Goal: Transaction & Acquisition: Purchase product/service

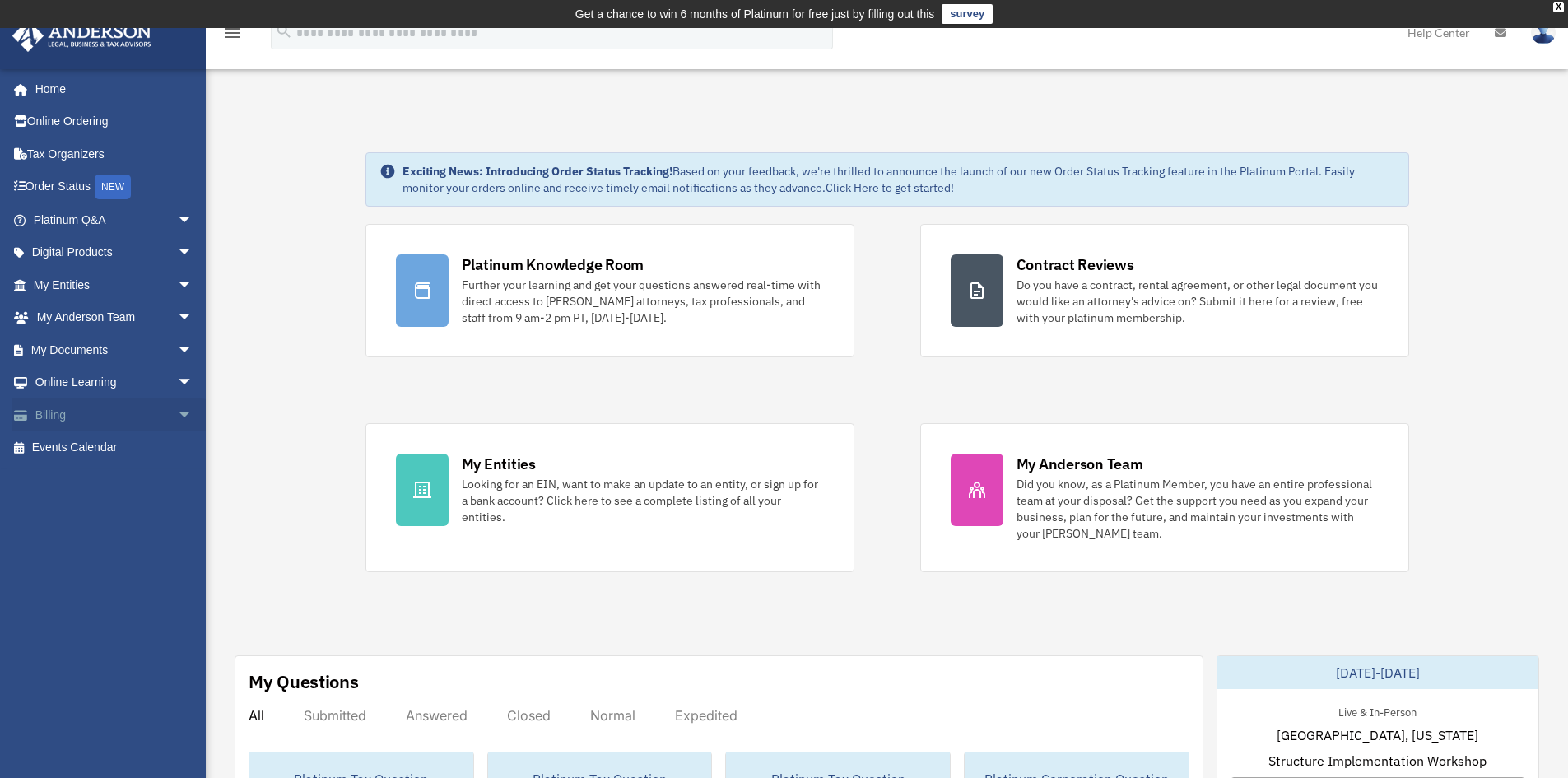
click at [177, 409] on span "arrow_drop_down" at bounding box center [193, 415] width 33 height 34
click at [99, 439] on link "$ Open Invoices" at bounding box center [120, 448] width 195 height 34
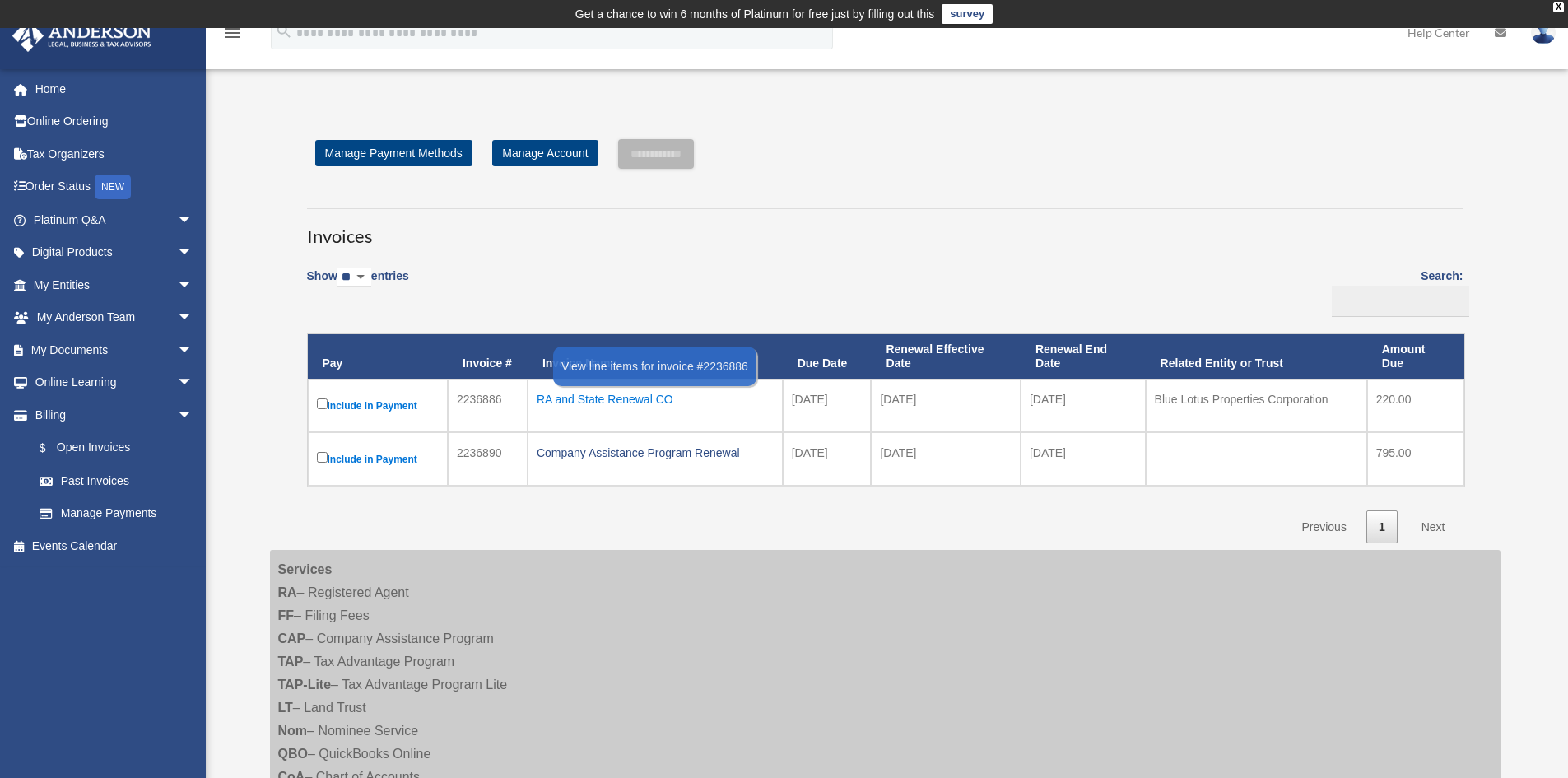
click at [570, 395] on div "RA and State Renewal CO" at bounding box center [655, 400] width 237 height 23
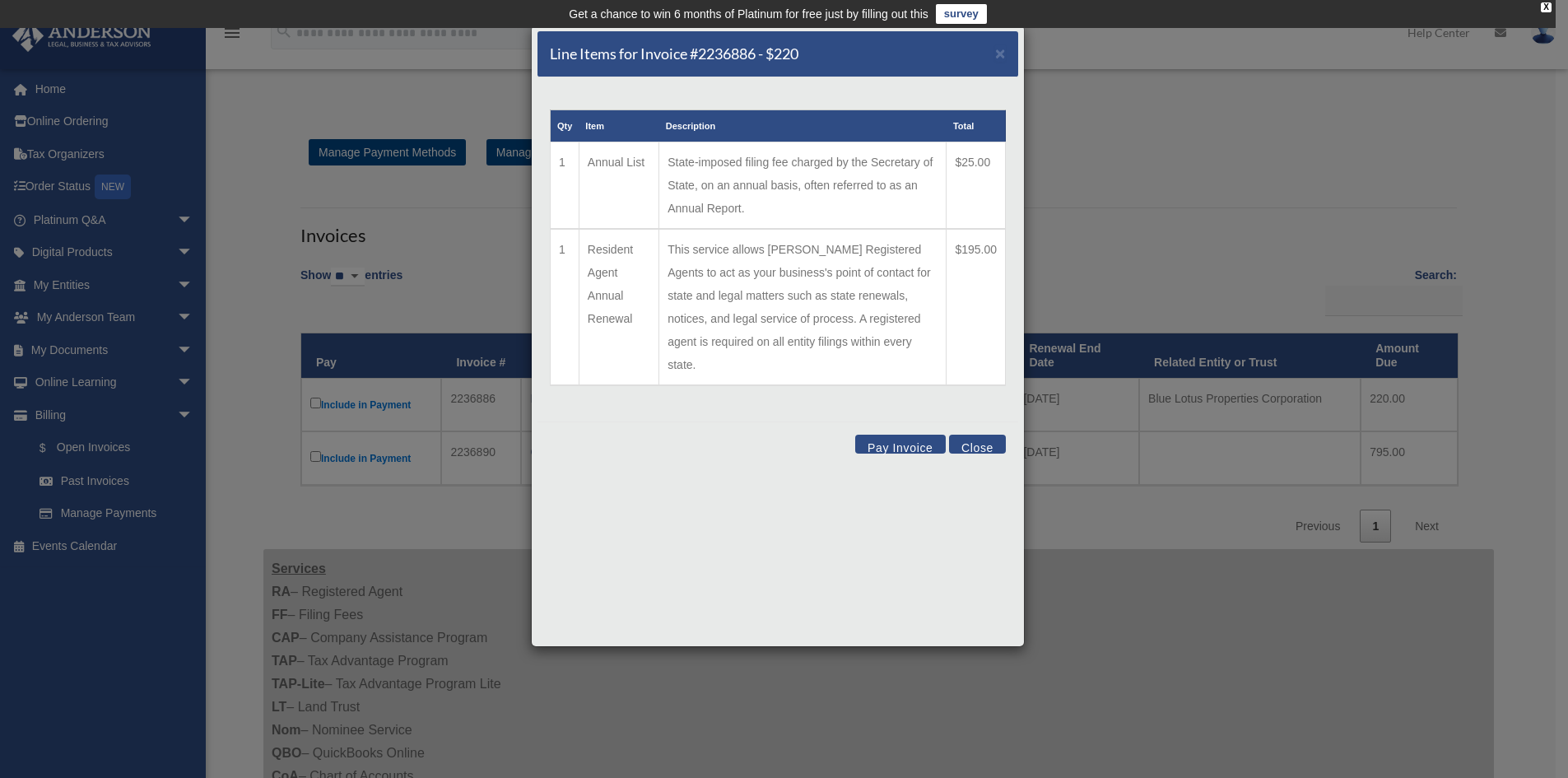
click at [903, 435] on button "Pay Invoice" at bounding box center [901, 445] width 90 height 19
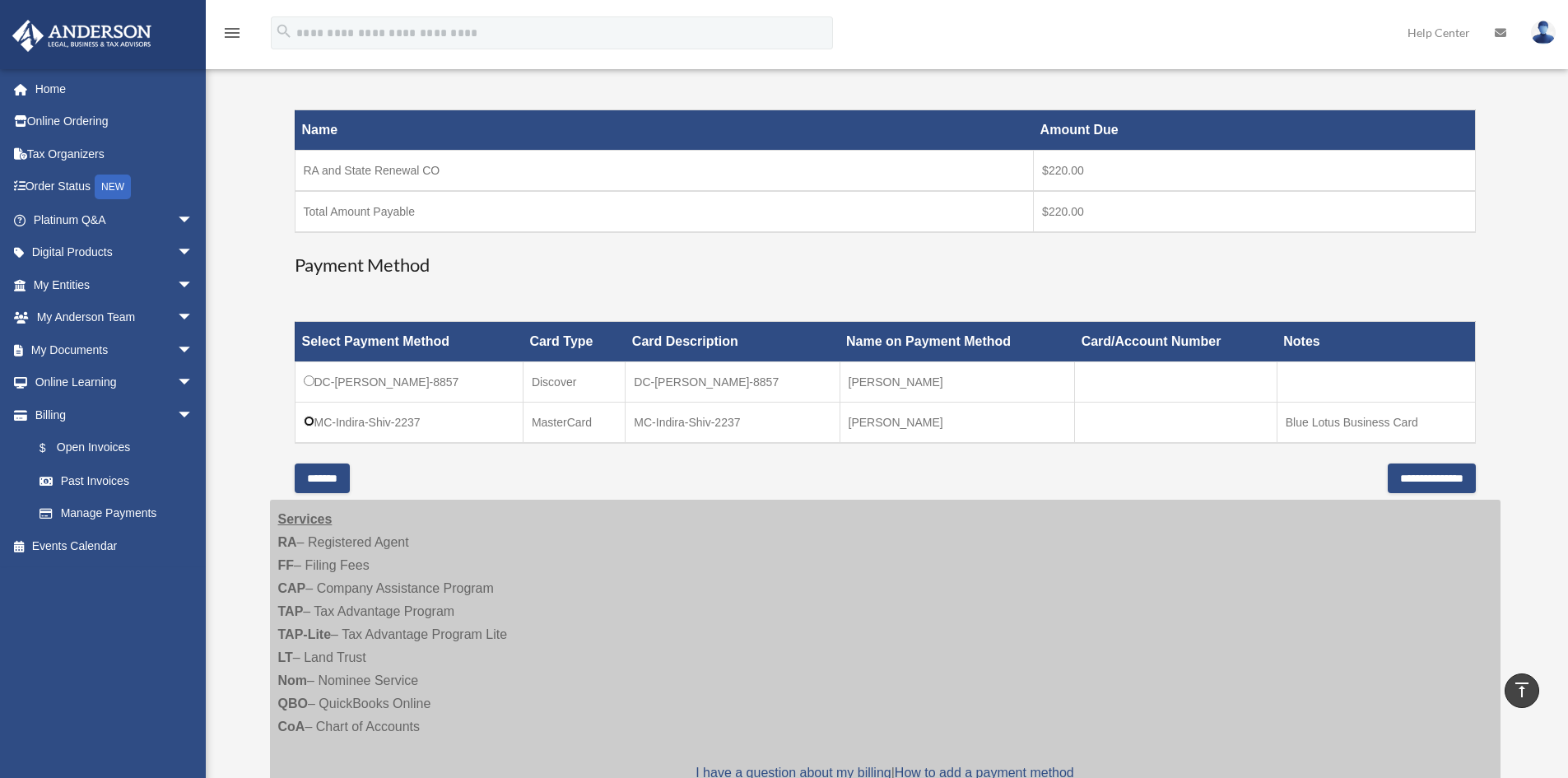
scroll to position [267, 0]
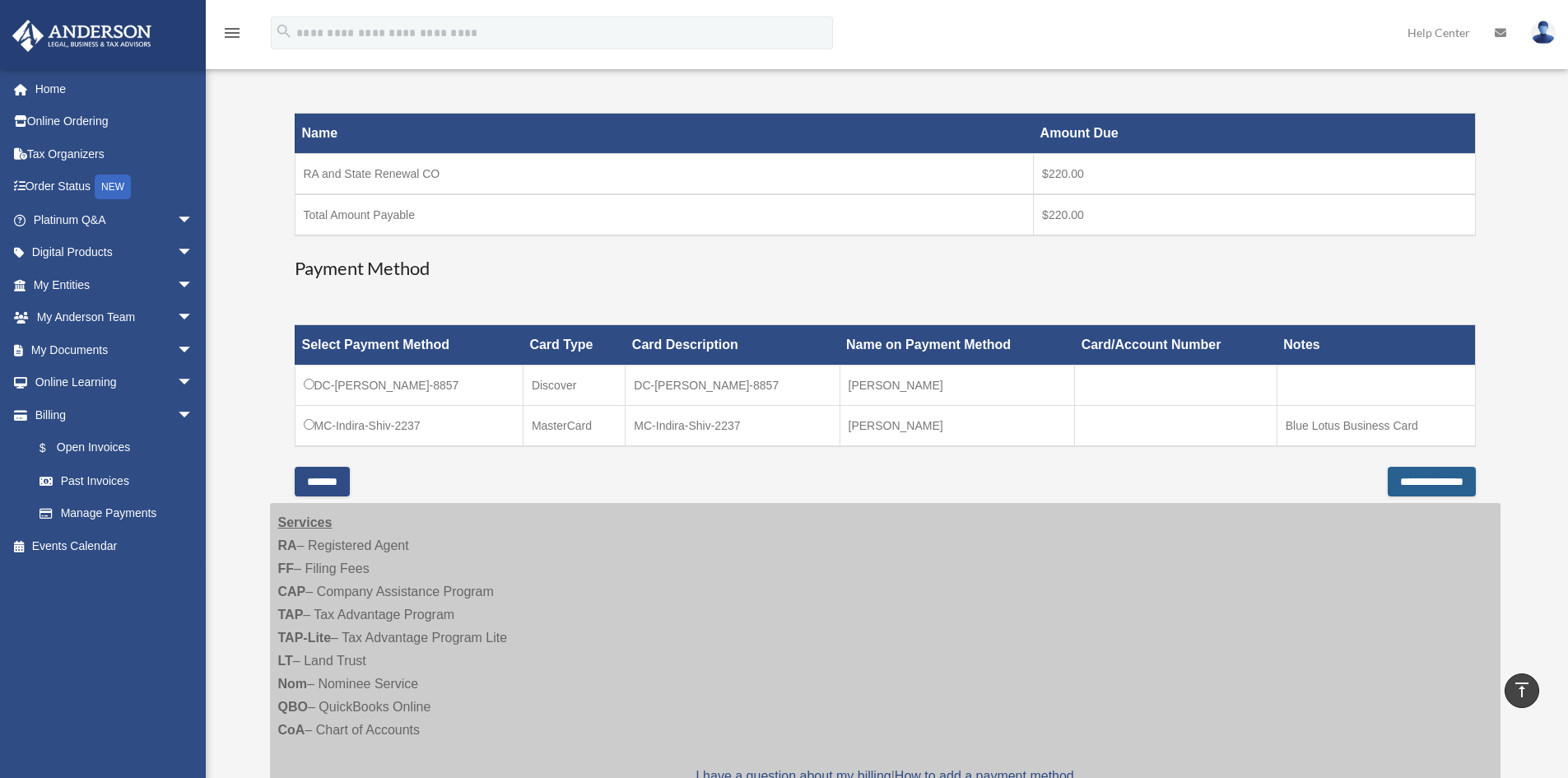
click at [1406, 488] on input "**********" at bounding box center [1432, 481] width 88 height 30
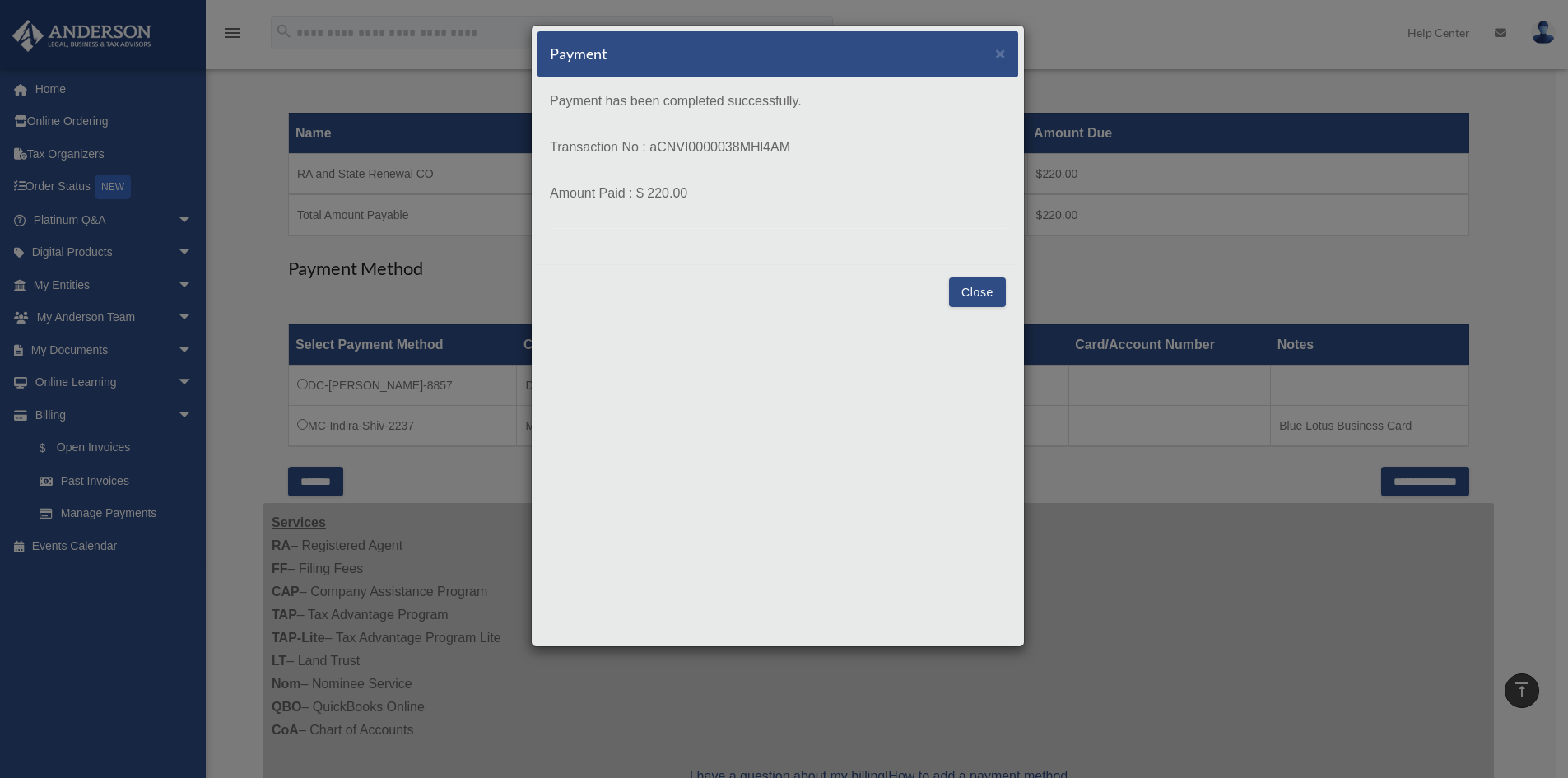
drag, startPoint x: 977, startPoint y: 298, endPoint x: 1082, endPoint y: 378, distance: 132.0
click at [977, 298] on button "Close" at bounding box center [977, 292] width 57 height 30
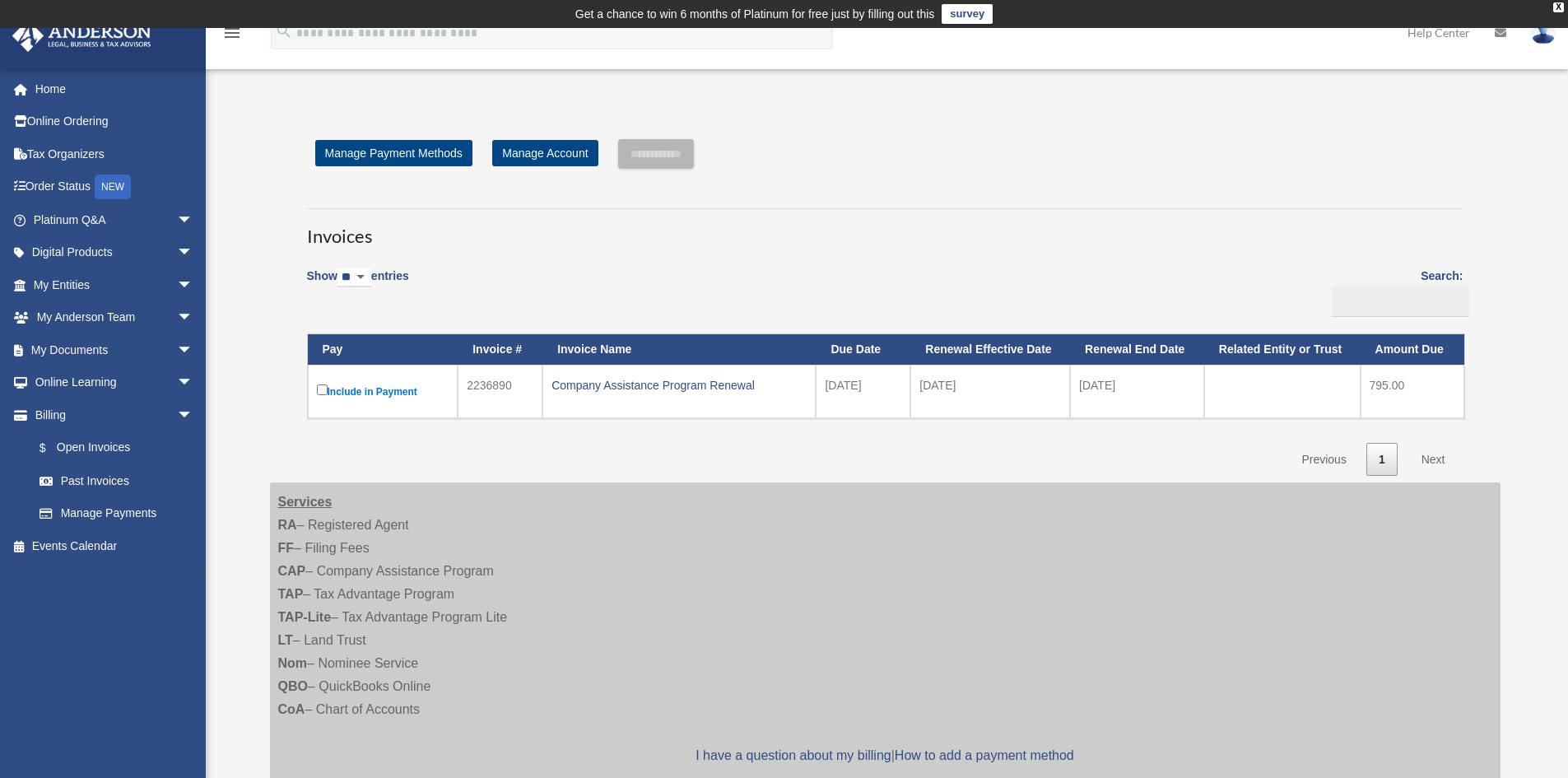
click at [1537, 38] on img at bounding box center [1544, 32] width 25 height 24
drag, startPoint x: 1261, startPoint y: 134, endPoint x: 1279, endPoint y: 145, distance: 21.1
click at [1262, 135] on link "Logout" at bounding box center [1275, 143] width 164 height 34
